Goal: Use online tool/utility: Utilize a website feature to perform a specific function

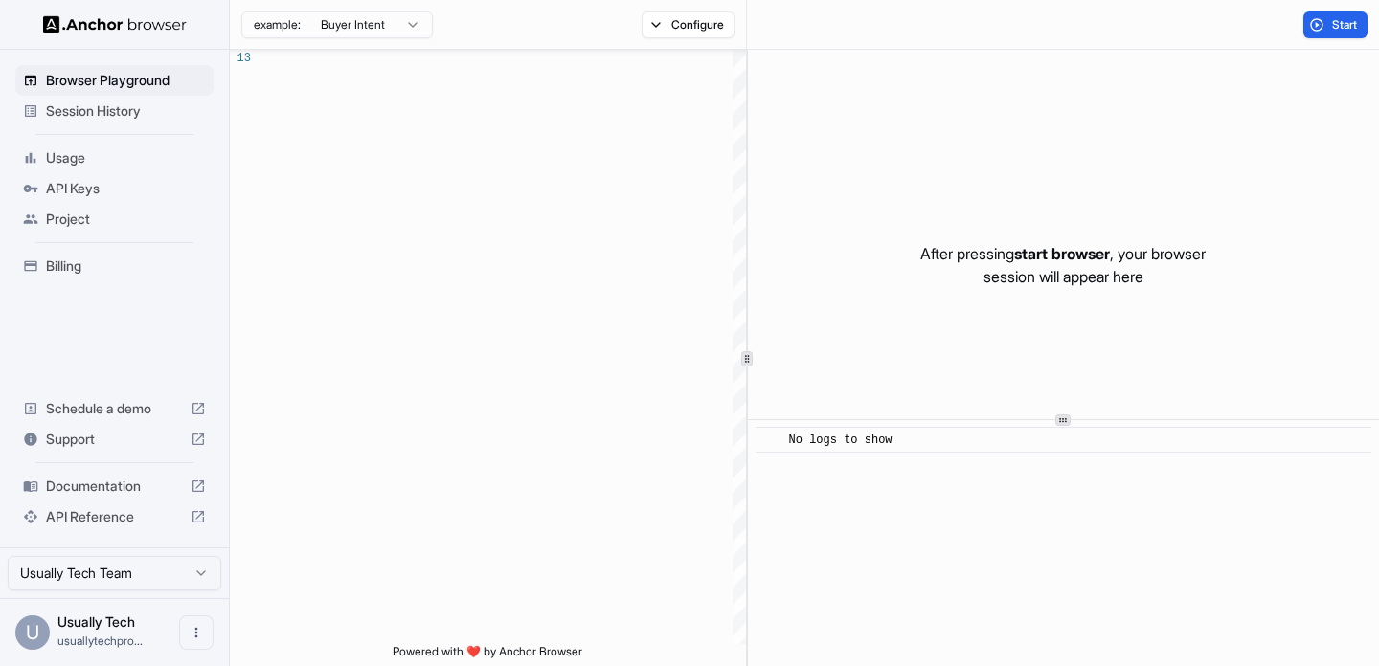
scroll to position [155, 0]
click at [46, 277] on div "Billing" at bounding box center [114, 266] width 198 height 31
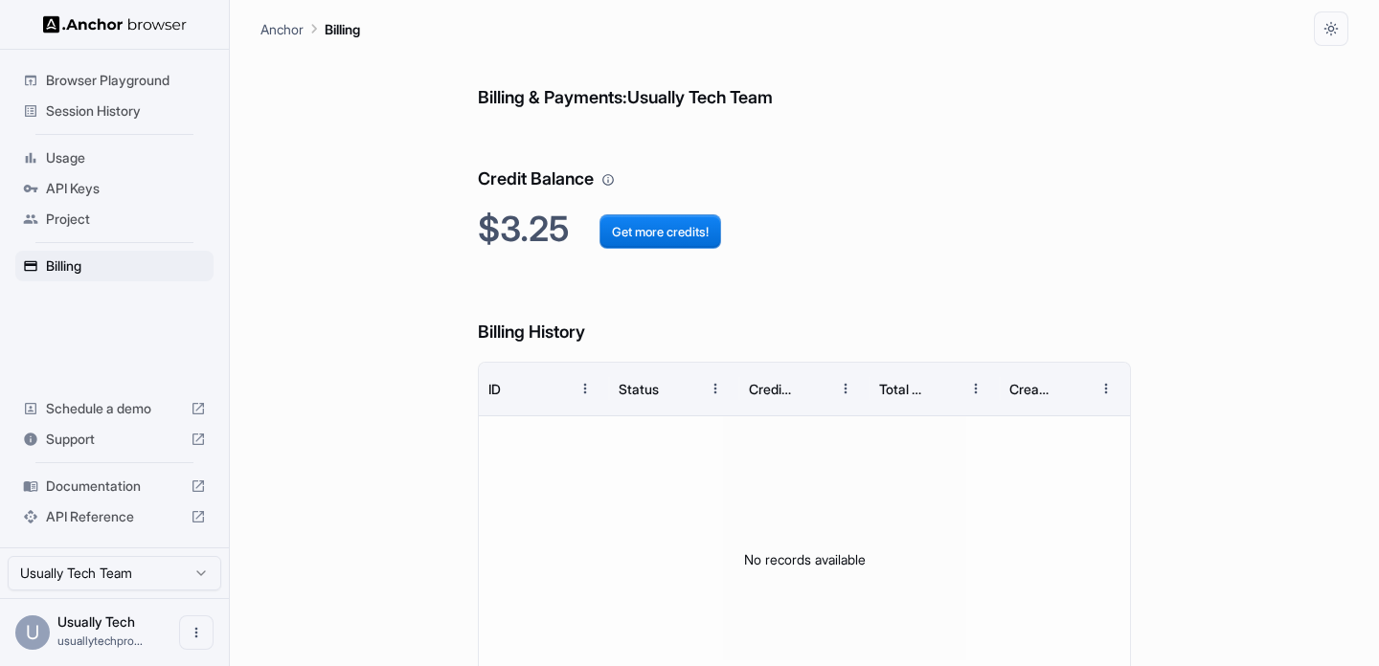
click at [96, 87] on span "Browser Playground" at bounding box center [126, 80] width 160 height 19
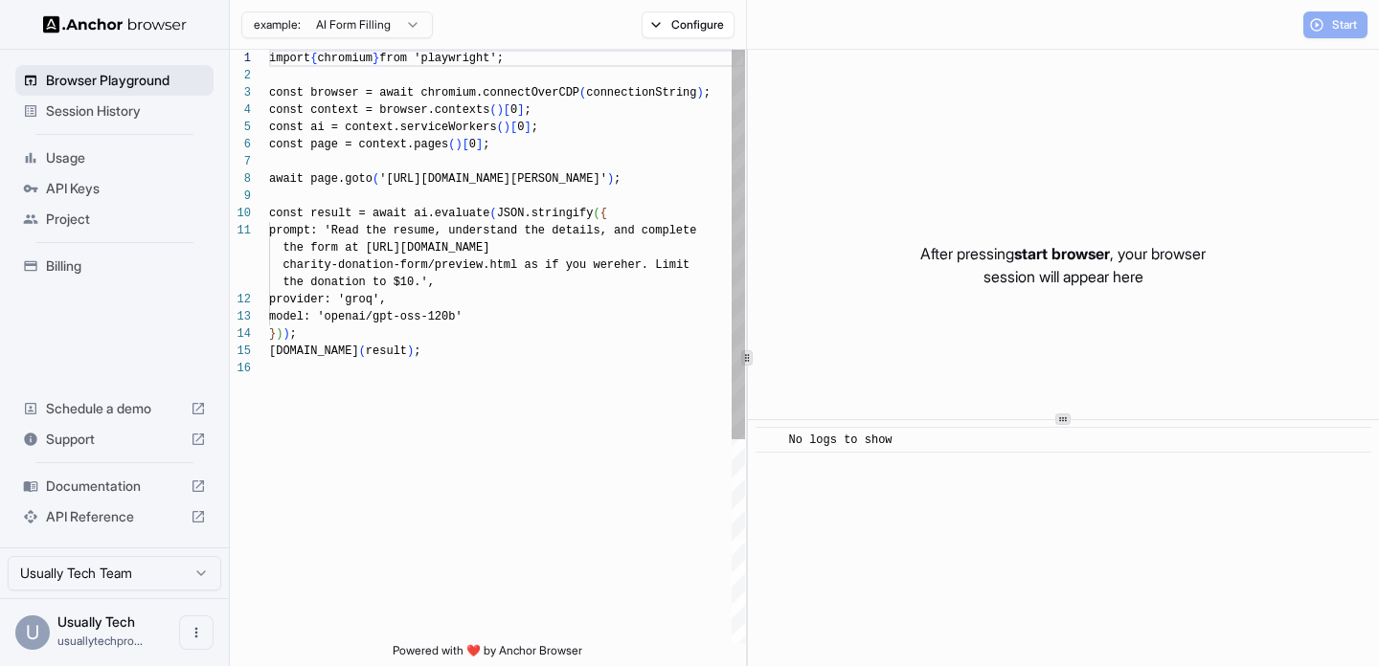
scroll to position [172, 0]
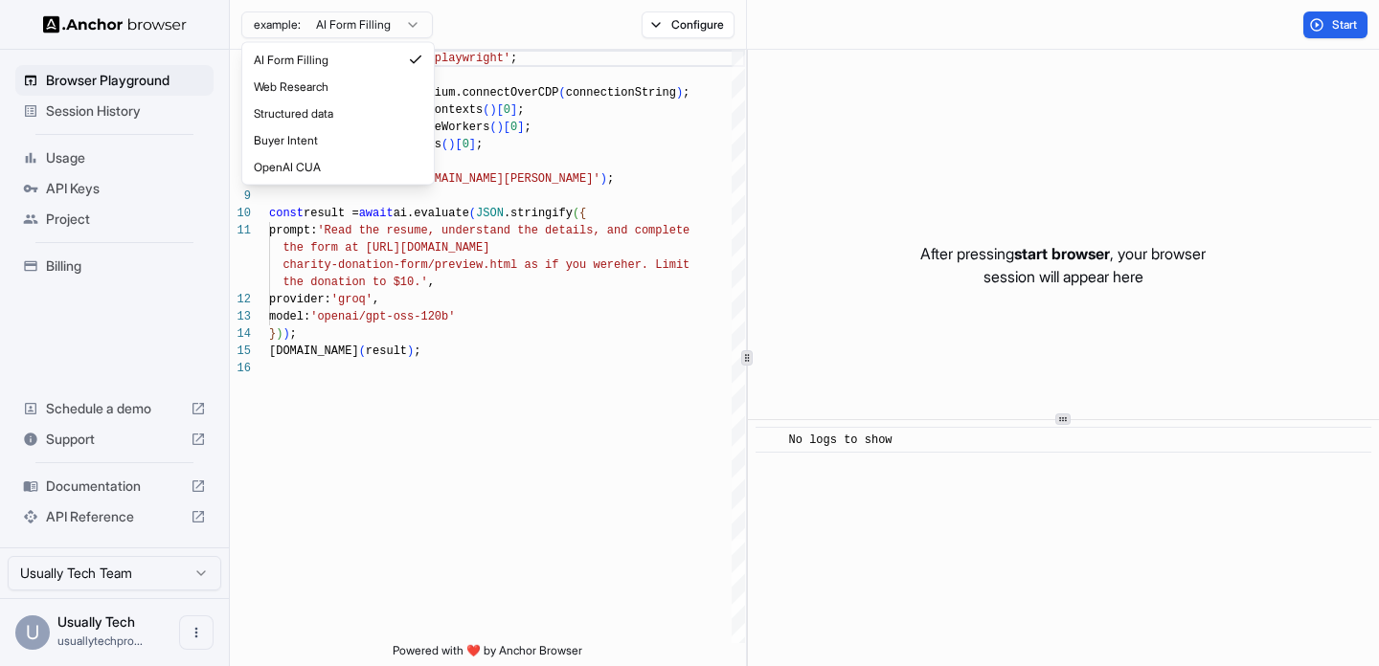
click at [343, 27] on html "Browser Playground Session History Usage API Keys Project Billing Schedule a de…" at bounding box center [689, 333] width 1379 height 666
type textarea "**********"
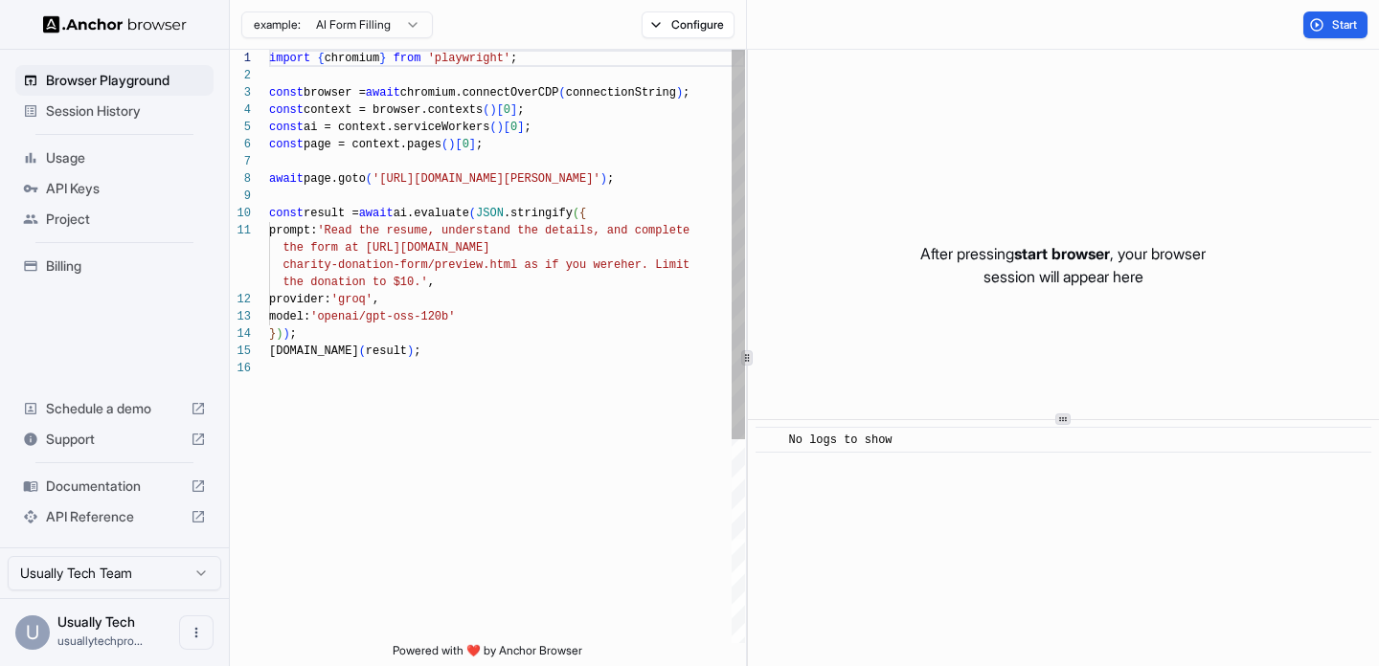
scroll to position [172, 0]
click at [369, 17] on html "Browser Playground Session History Usage API Keys Project Billing Schedule a de…" at bounding box center [689, 333] width 1379 height 666
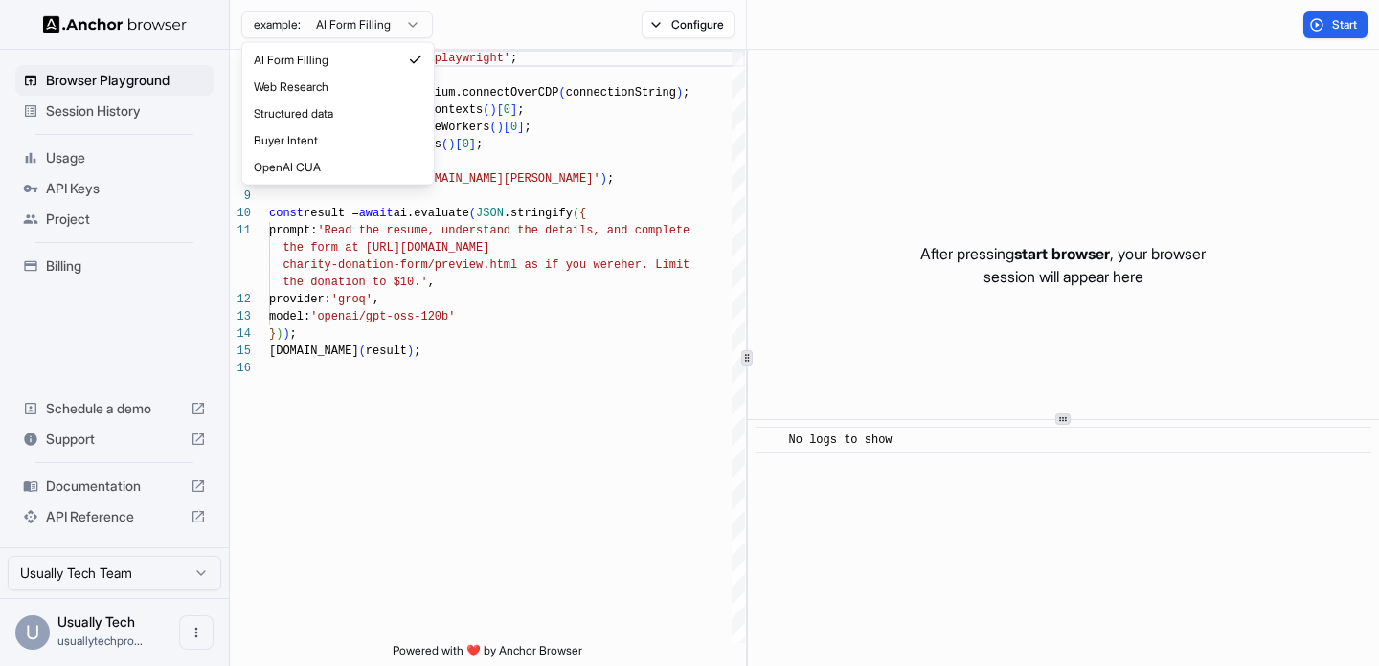
scroll to position [0, 0]
click at [617, 126] on html "Browser Playground Session History Usage API Keys Project Billing Schedule a de…" at bounding box center [689, 333] width 1379 height 666
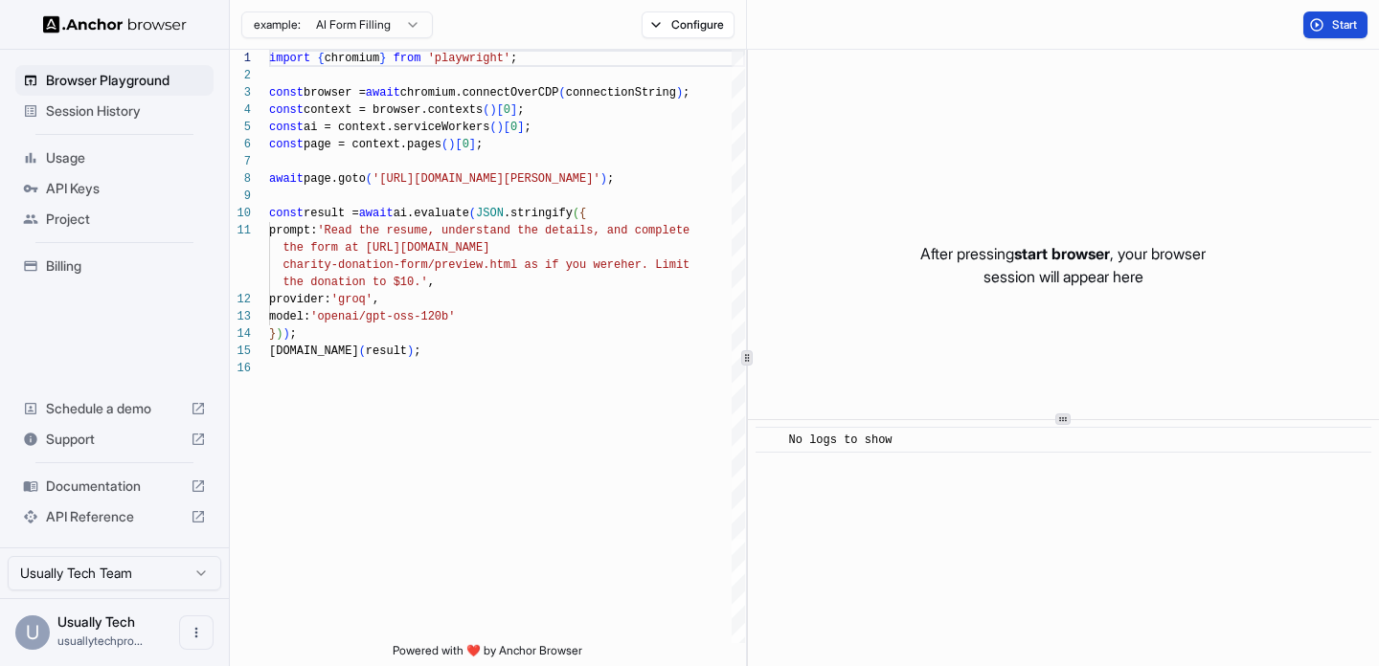
click at [1327, 24] on button "Start" at bounding box center [1335, 24] width 64 height 27
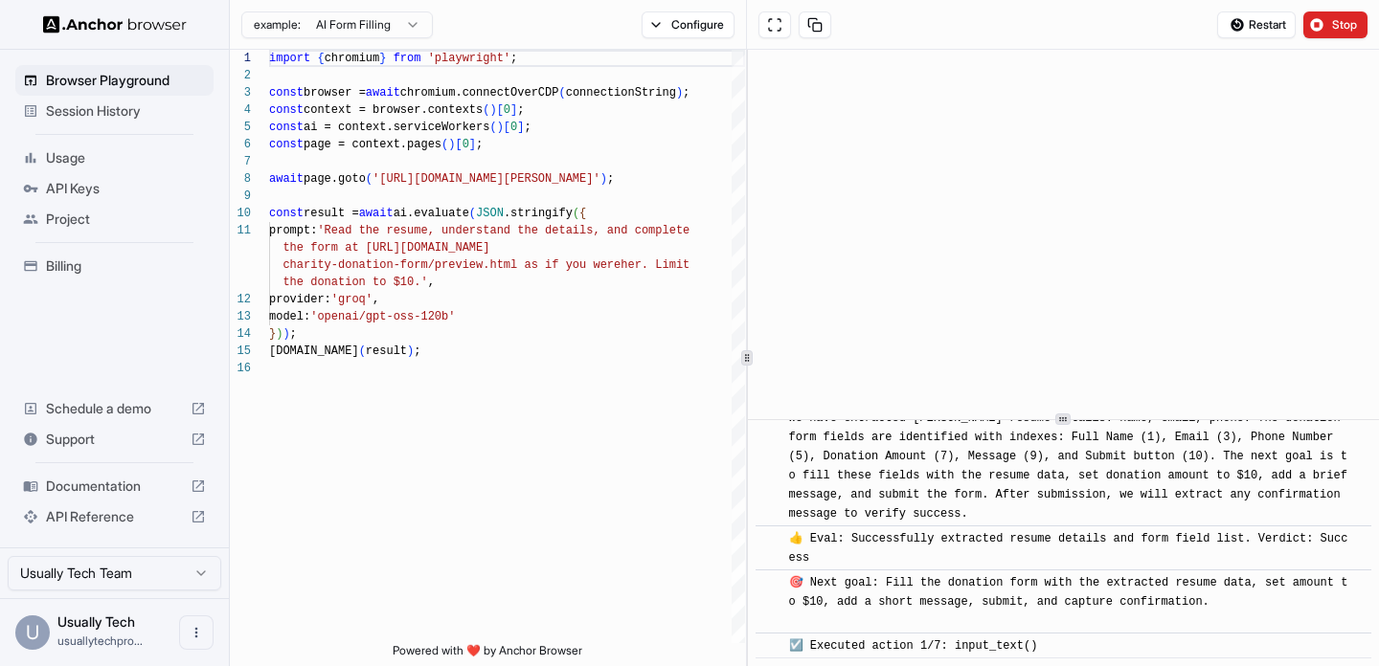
scroll to position [717, 0]
click at [1337, 23] on span "Stop" at bounding box center [1345, 24] width 27 height 15
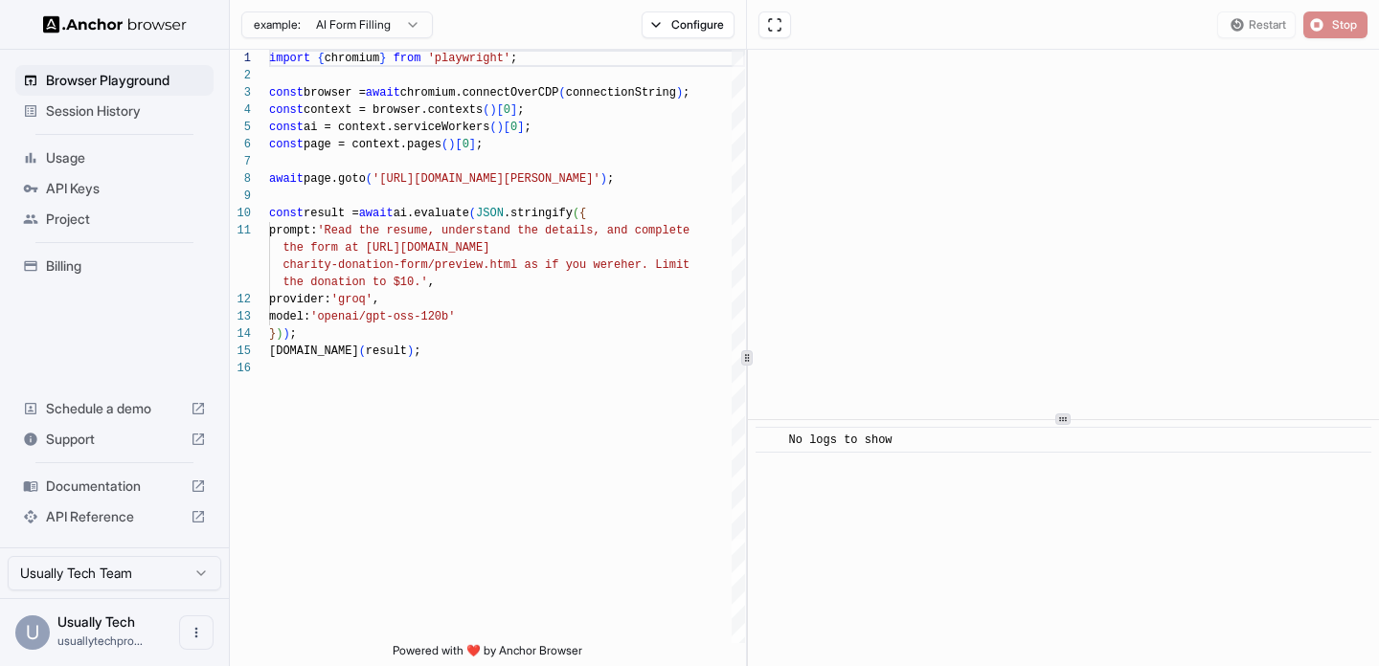
scroll to position [0, 0]
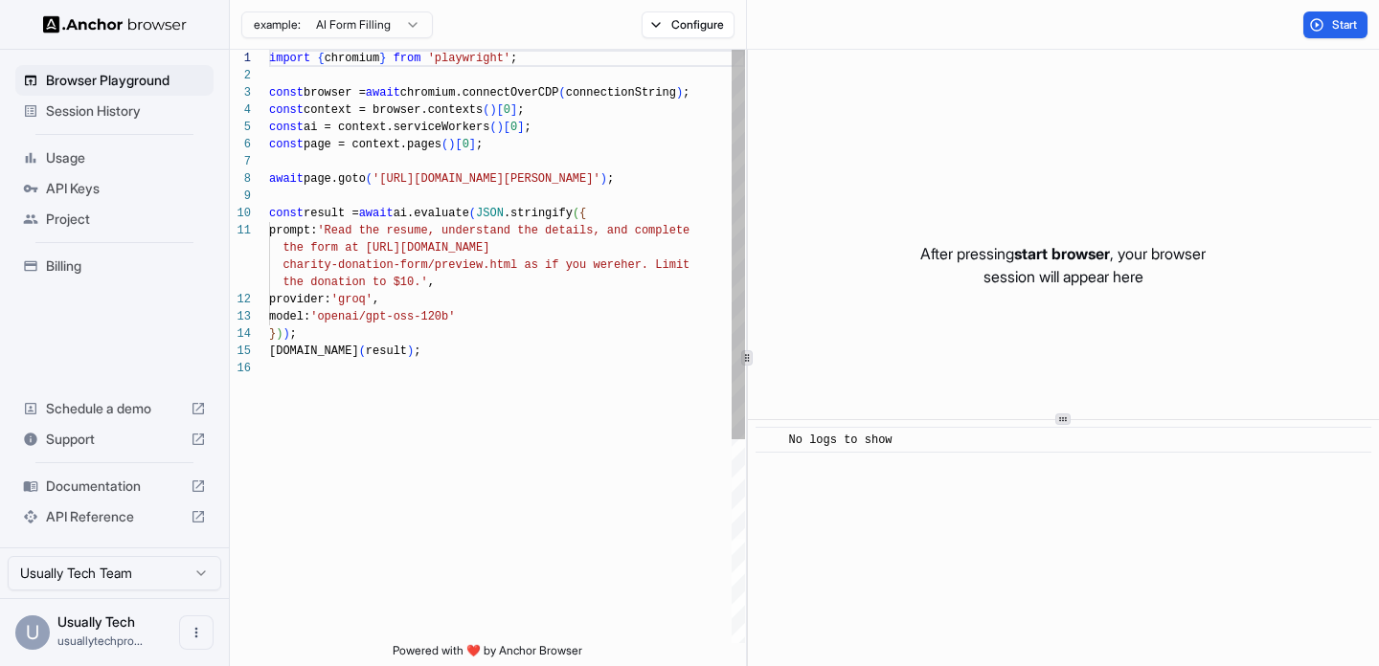
type textarea "**********"
click at [561, 430] on div "import { chromium } from 'playwright' ; const browser = await chromium.connectO…" at bounding box center [507, 502] width 476 height 904
